Goal: Task Accomplishment & Management: Complete application form

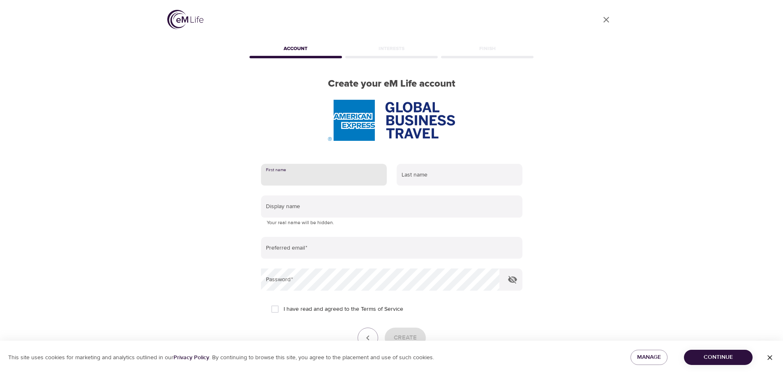
click at [297, 175] on input "text" at bounding box center [324, 175] width 126 height 22
type input "[PERSON_NAME]"
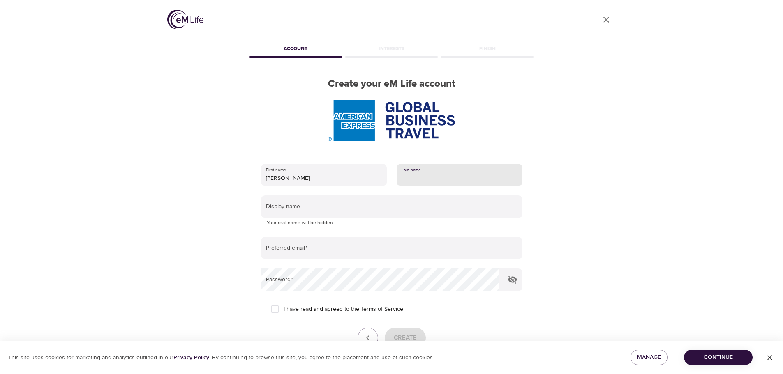
click at [416, 177] on input "text" at bounding box center [460, 175] width 126 height 22
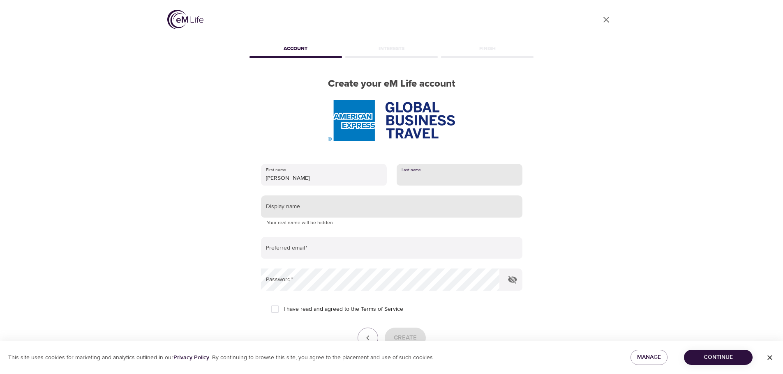
type input "[PERSON_NAME]"
click at [293, 207] on input "text" at bounding box center [391, 207] width 261 height 22
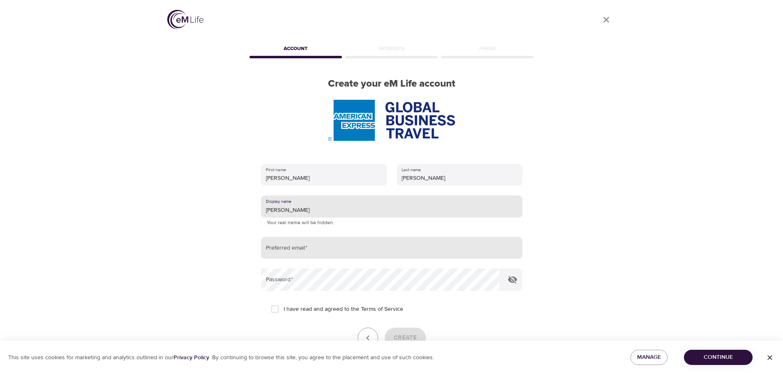
type input "[PERSON_NAME]"
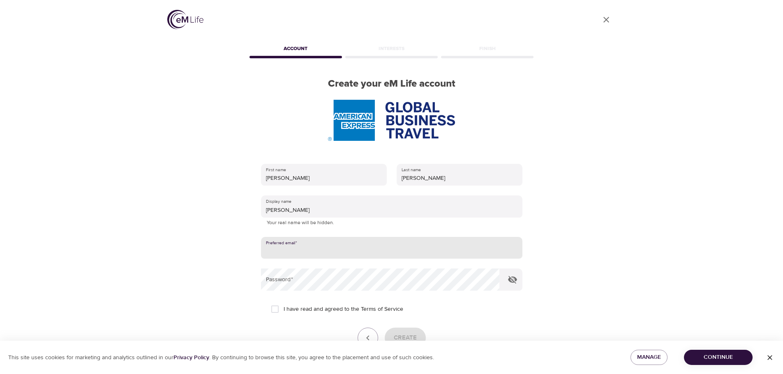
click at [279, 251] on input "email" at bounding box center [391, 248] width 261 height 22
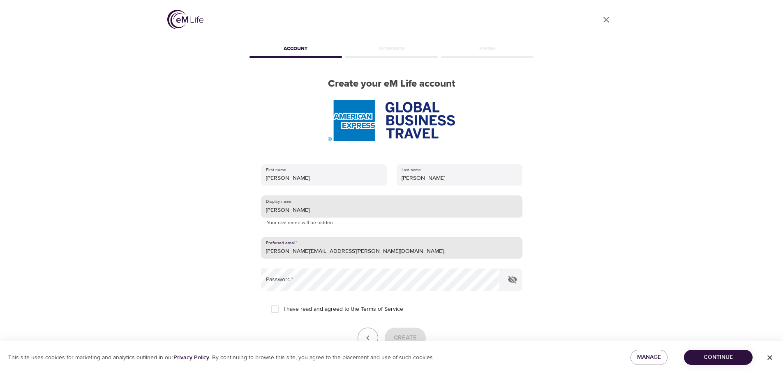
type input "[PERSON_NAME][EMAIL_ADDRESS][PERSON_NAME][DOMAIN_NAME],"
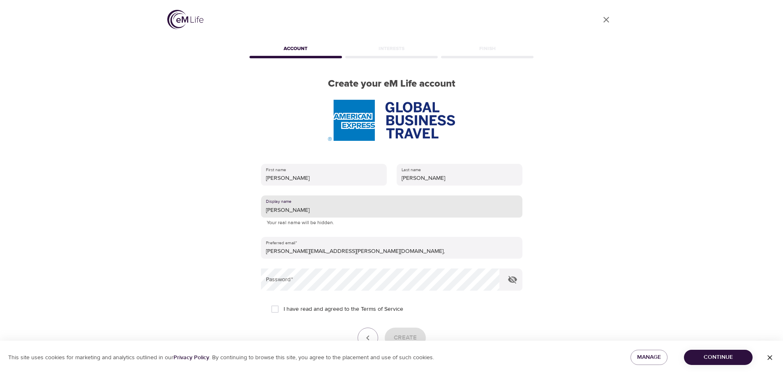
click at [326, 209] on input "[PERSON_NAME]" at bounding box center [391, 207] width 261 height 22
drag, startPoint x: 326, startPoint y: 209, endPoint x: 286, endPoint y: 213, distance: 39.7
click at [286, 213] on input "[PERSON_NAME]" at bounding box center [391, 207] width 261 height 22
type input "[PERSON_NAME]"
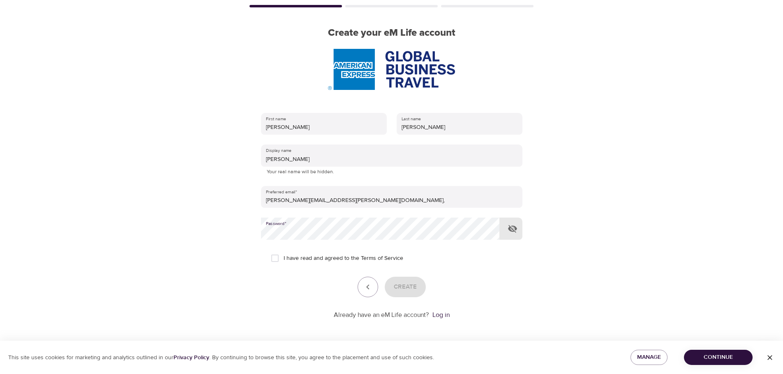
scroll to position [52, 0]
click at [510, 226] on icon "button" at bounding box center [512, 228] width 9 height 8
click at [277, 257] on input "I have read and agreed to the Terms of Service" at bounding box center [274, 257] width 17 height 17
checkbox input "true"
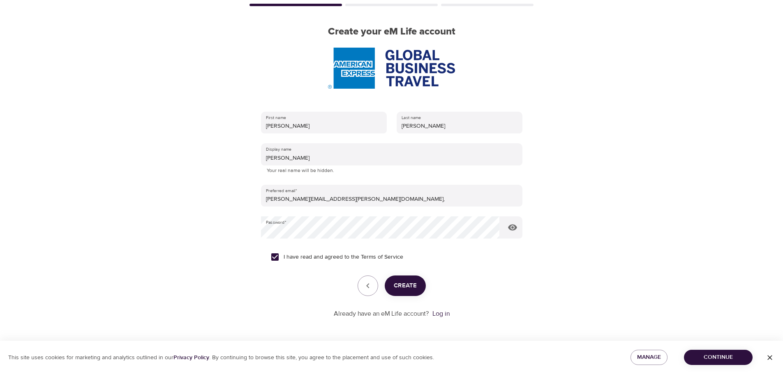
click at [398, 285] on span "Create" at bounding box center [405, 286] width 23 height 11
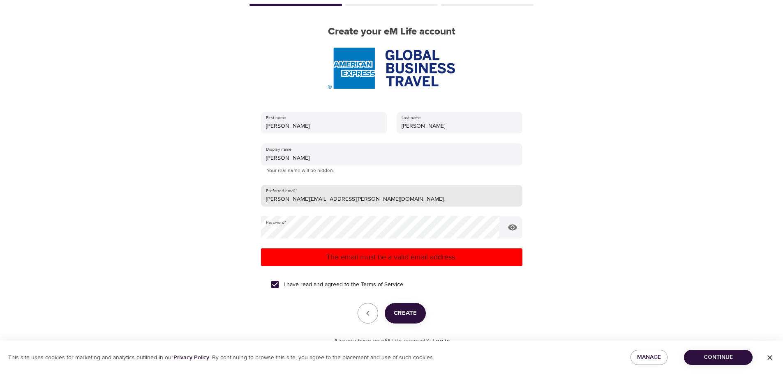
click at [347, 202] on input "[PERSON_NAME][EMAIL_ADDRESS][PERSON_NAME][DOMAIN_NAME]," at bounding box center [391, 196] width 261 height 22
type input "[PERSON_NAME][EMAIL_ADDRESS][PERSON_NAME][DOMAIN_NAME]"
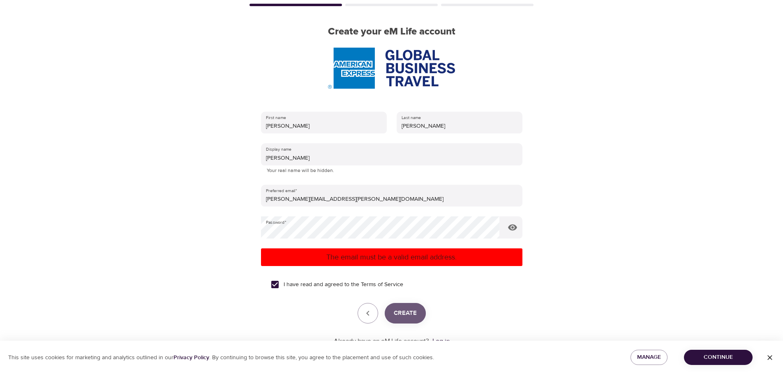
click at [404, 314] on span "Create" at bounding box center [405, 313] width 23 height 11
click at [405, 314] on span "Create" at bounding box center [405, 313] width 23 height 11
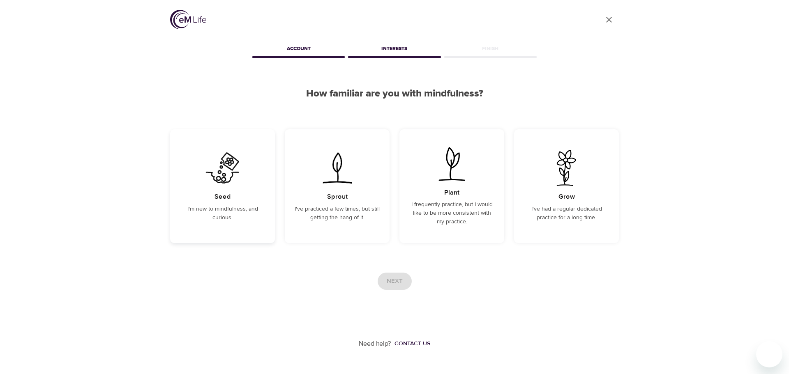
click at [229, 196] on h5 "Seed" at bounding box center [223, 197] width 16 height 9
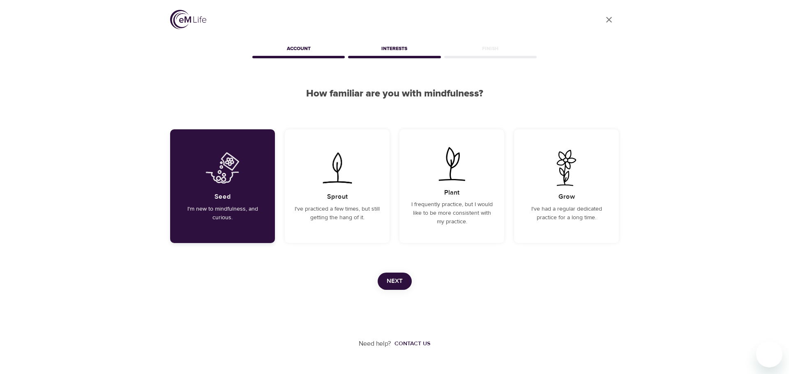
click at [231, 210] on p "I'm new to mindfulness, and curious." at bounding box center [222, 213] width 85 height 17
click at [342, 198] on h5 "Sprout" at bounding box center [337, 197] width 21 height 9
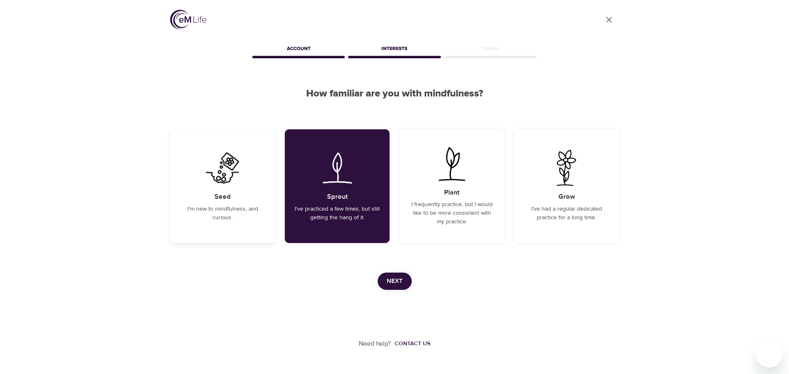
click at [216, 201] on h5 "Seed" at bounding box center [223, 197] width 16 height 9
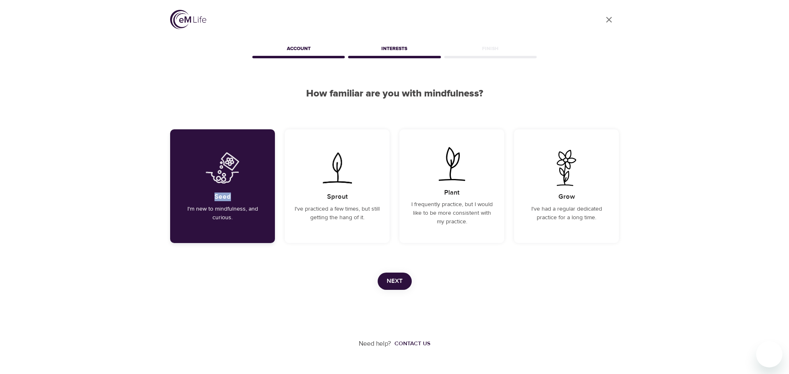
click at [216, 201] on h5 "Seed" at bounding box center [223, 197] width 16 height 9
click at [393, 282] on span "Next" at bounding box center [395, 281] width 16 height 11
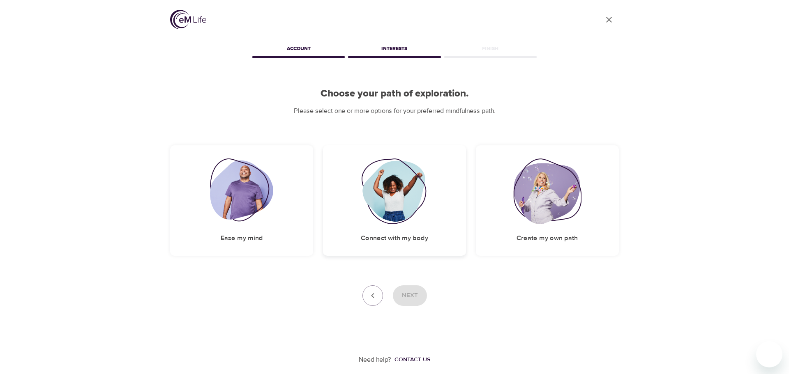
click at [389, 208] on img at bounding box center [394, 192] width 67 height 66
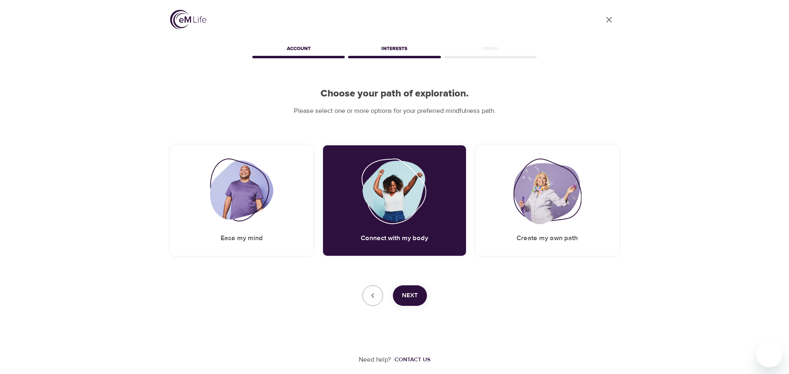
click at [407, 298] on span "Next" at bounding box center [410, 296] width 16 height 11
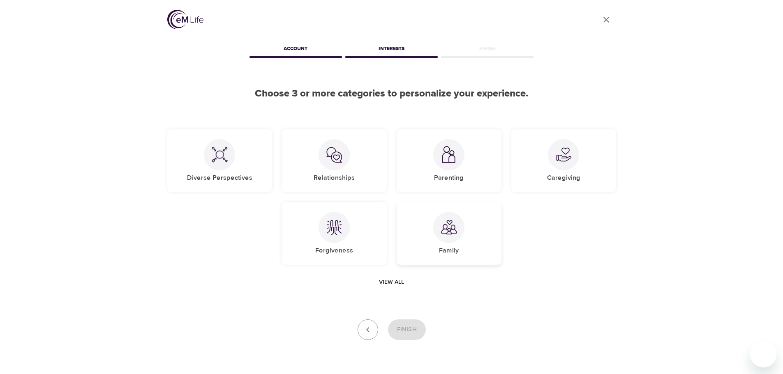
click at [454, 236] on div at bounding box center [448, 227] width 31 height 31
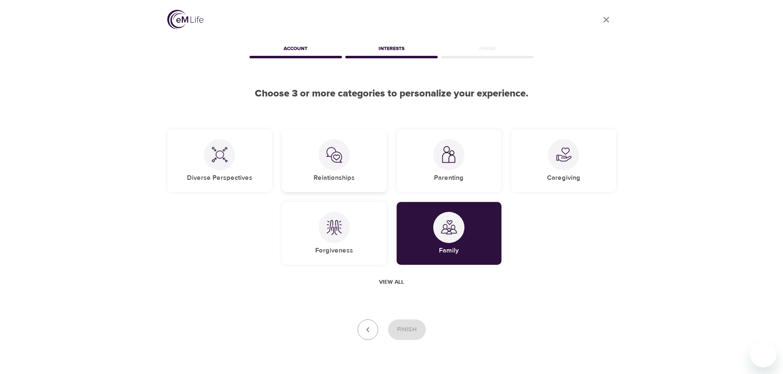
click at [338, 162] on img at bounding box center [334, 155] width 16 height 16
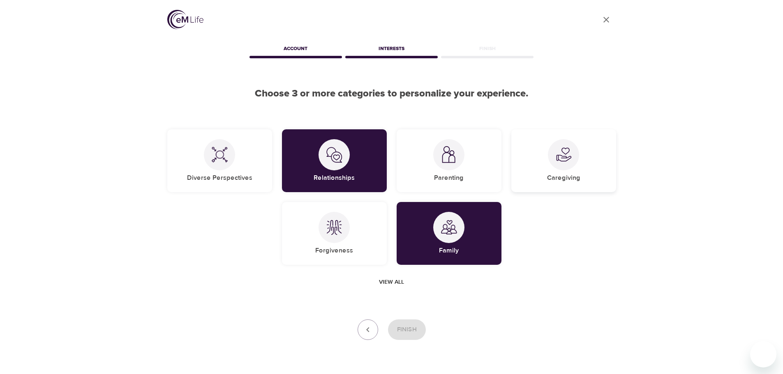
click at [564, 159] on img at bounding box center [563, 155] width 16 height 16
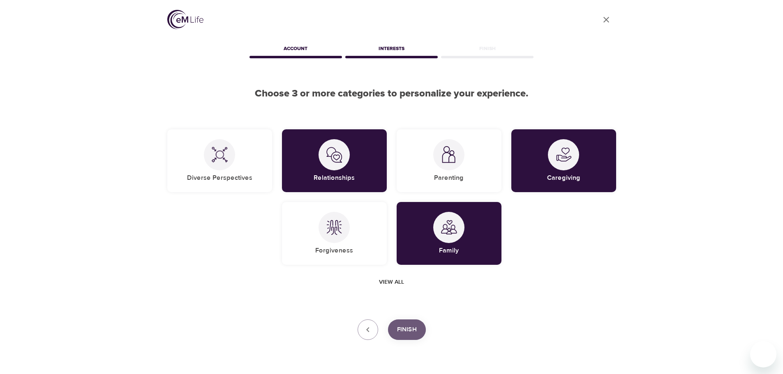
click at [414, 326] on span "Finish" at bounding box center [407, 330] width 20 height 11
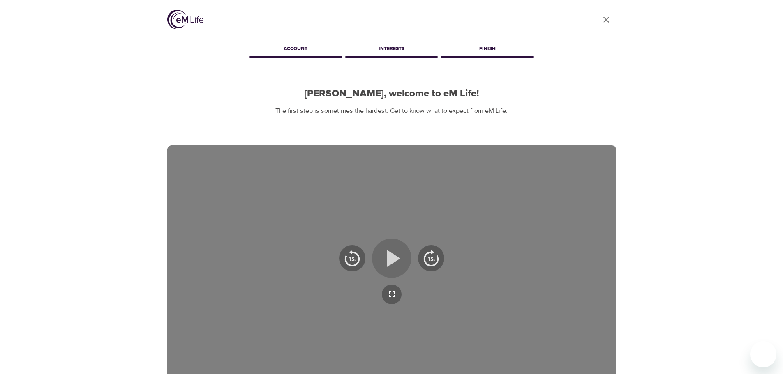
click at [388, 258] on icon "button" at bounding box center [394, 258] width 14 height 17
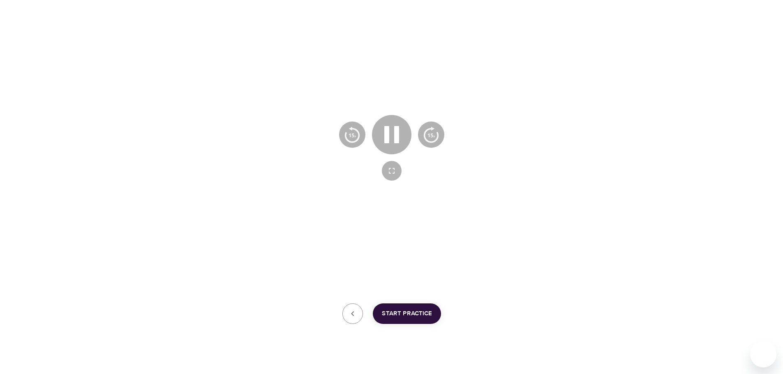
scroll to position [132, 0]
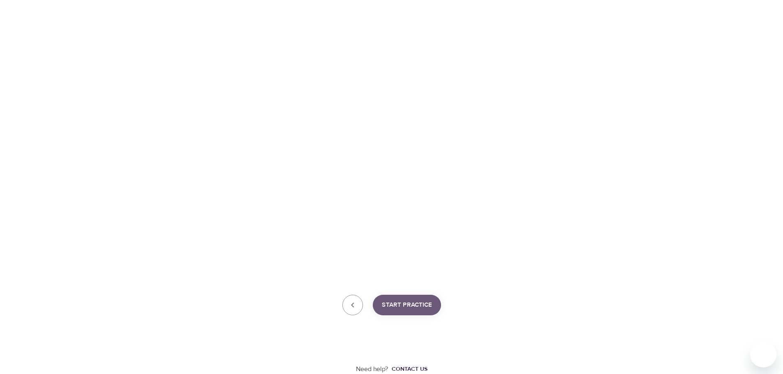
click at [422, 308] on span "Start Practice" at bounding box center [407, 305] width 50 height 11
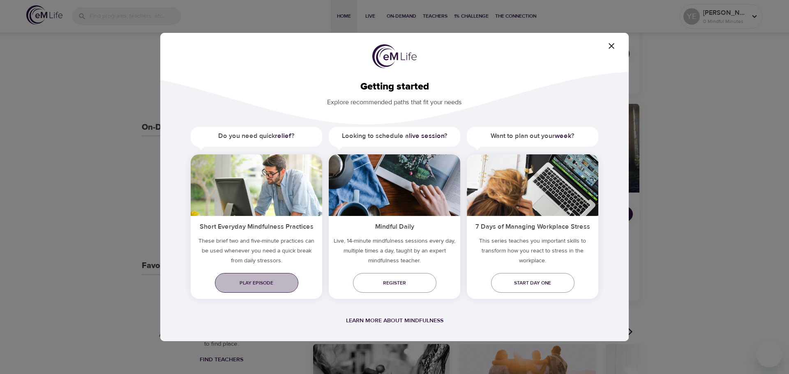
click at [261, 286] on span "Play episode" at bounding box center [257, 283] width 70 height 9
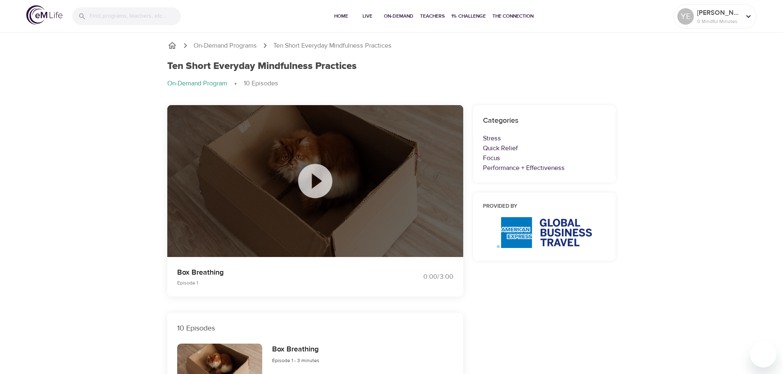
click at [312, 180] on icon at bounding box center [315, 181] width 41 height 41
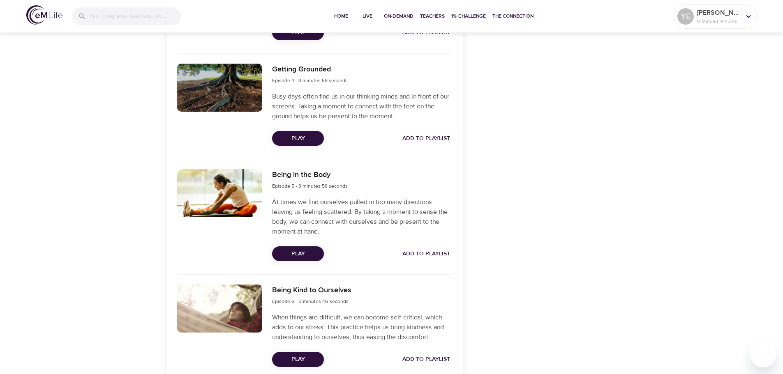
scroll to position [616, 0]
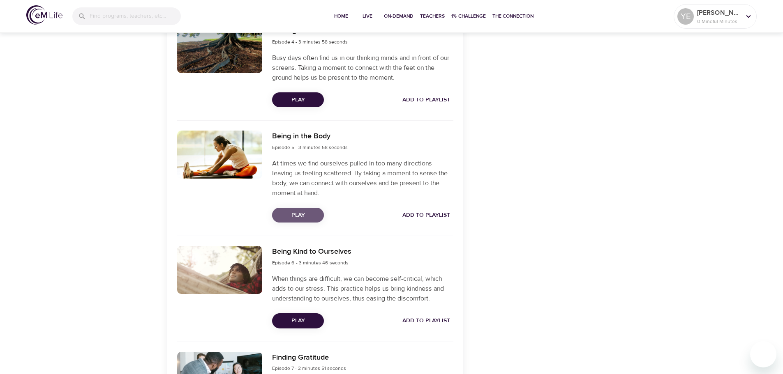
click at [312, 215] on span "Play" at bounding box center [298, 215] width 39 height 10
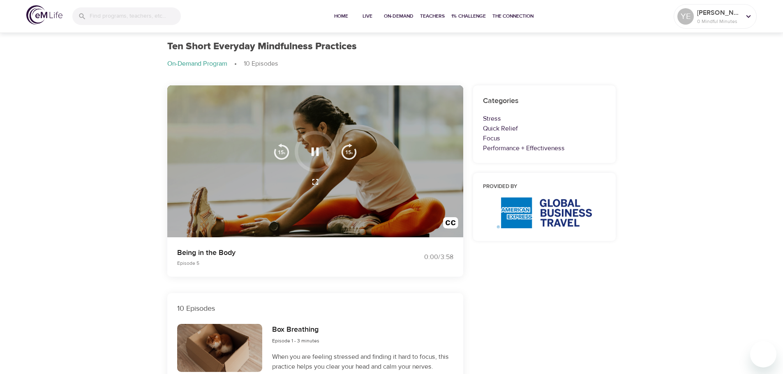
scroll to position [0, 0]
